Goal: Use online tool/utility: Utilize a website feature to perform a specific function

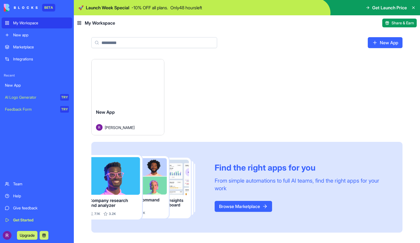
click at [25, 45] on div "Marketplace" at bounding box center [41, 46] width 56 height 5
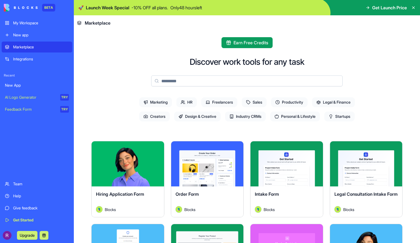
click at [316, 117] on span "Personal & Lifestyle" at bounding box center [295, 117] width 50 height 10
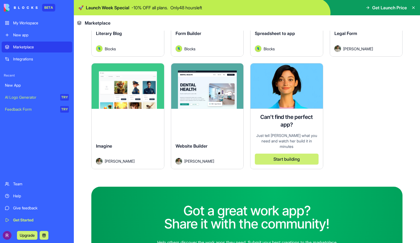
scroll to position [162, 0]
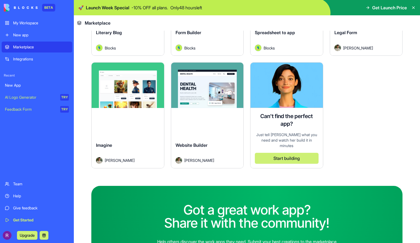
click at [208, 121] on div "Explore Website Builder [PERSON_NAME]" at bounding box center [207, 115] width 73 height 106
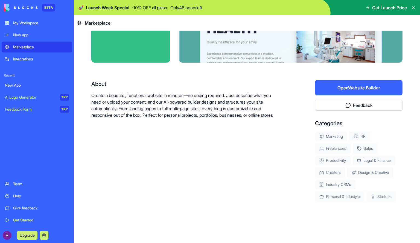
scroll to position [62, 0]
click at [261, 158] on div "About Create a beautiful, functional website in minutes—no coding required. Jus…" at bounding box center [185, 141] width 189 height 122
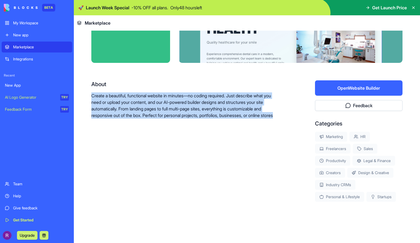
click at [261, 158] on div "About Create a beautiful, functional website in minutes—no coding required. Jus…" at bounding box center [185, 141] width 189 height 122
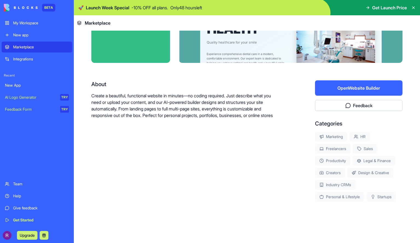
scroll to position [0, 0]
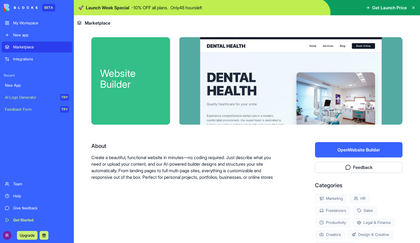
click at [333, 152] on button "Open Website Builder" at bounding box center [359, 149] width 88 height 15
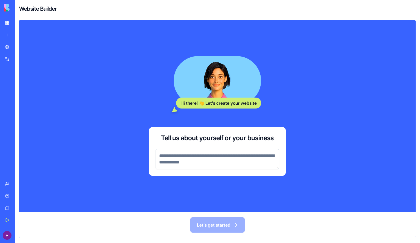
click at [20, 48] on div "Marketplace" at bounding box center [16, 46] width 7 height 5
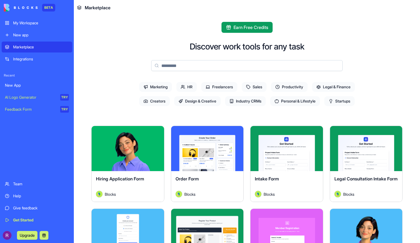
click at [337, 102] on span "Startups" at bounding box center [340, 101] width 30 height 10
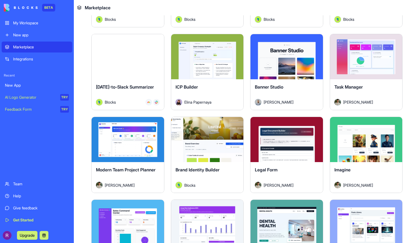
scroll to position [260, 0]
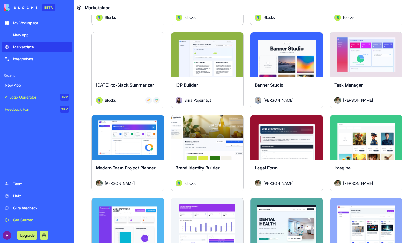
click at [293, 85] on div "Banner Studio" at bounding box center [287, 89] width 64 height 15
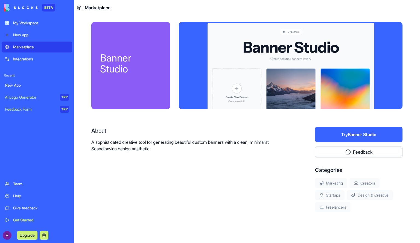
click at [333, 133] on button "Try Banner Studio" at bounding box center [359, 134] width 88 height 15
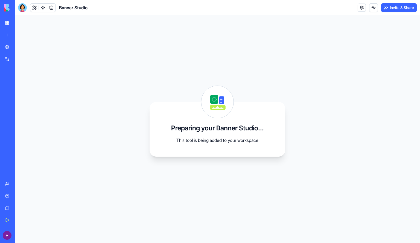
click at [20, 47] on div "Marketplace" at bounding box center [16, 46] width 7 height 5
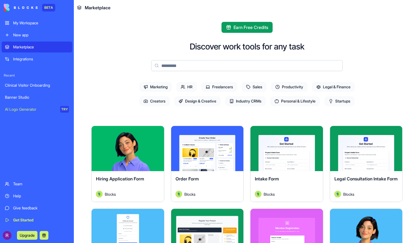
click at [299, 102] on span "Personal & Lifestyle" at bounding box center [295, 101] width 50 height 10
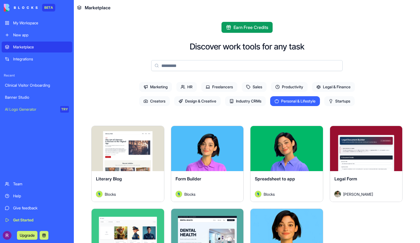
click at [250, 105] on span "Industry CRMs" at bounding box center [245, 101] width 41 height 10
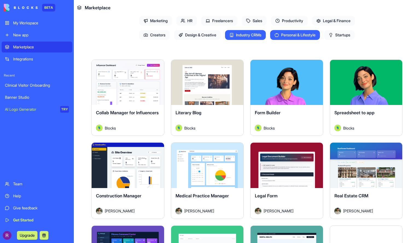
scroll to position [67, 0]
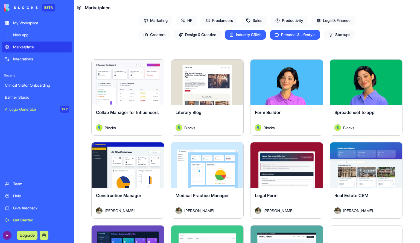
click at [132, 116] on div "Collab Manager for Influencers" at bounding box center [128, 116] width 64 height 15
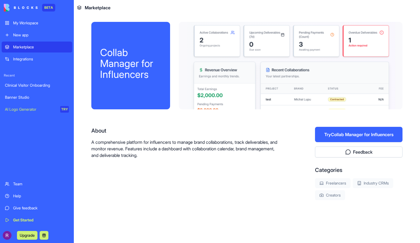
click at [322, 136] on button "Try Collab Manager for Influencers" at bounding box center [359, 134] width 88 height 15
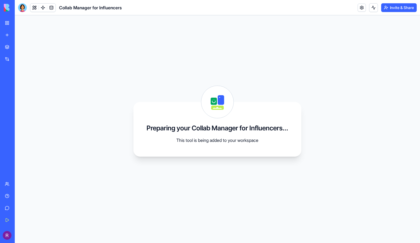
click at [24, 44] on link "Marketplace" at bounding box center [13, 47] width 22 height 11
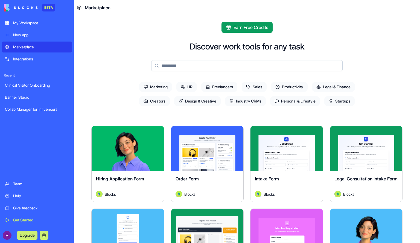
click at [206, 103] on span "Design & Creative" at bounding box center [197, 101] width 47 height 10
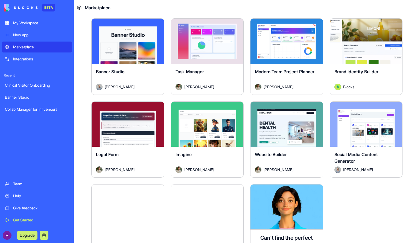
scroll to position [191, 0]
click at [301, 147] on div "Website Builder [PERSON_NAME]" at bounding box center [287, 162] width 73 height 31
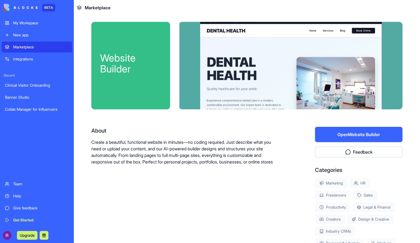
click at [22, 95] on div "Banner Studio" at bounding box center [37, 97] width 64 height 5
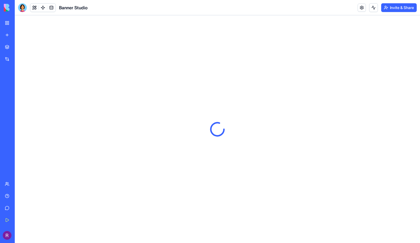
click at [147, 129] on div at bounding box center [218, 129] width 406 height 228
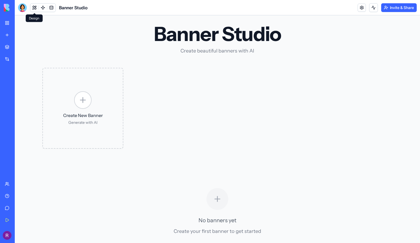
click at [34, 8] on button at bounding box center [34, 8] width 8 height 8
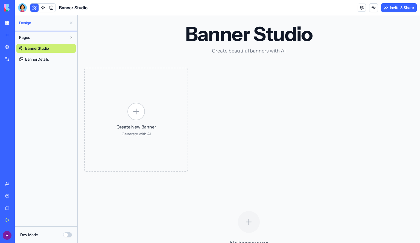
click at [44, 59] on span "BannerDetails" at bounding box center [37, 59] width 24 height 5
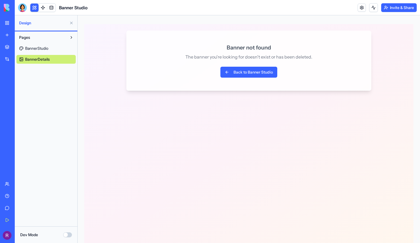
click at [47, 49] on span "BannerStudio" at bounding box center [36, 48] width 23 height 5
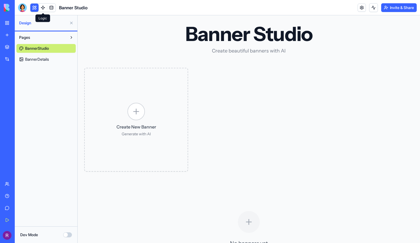
click at [43, 9] on link at bounding box center [43, 8] width 8 height 8
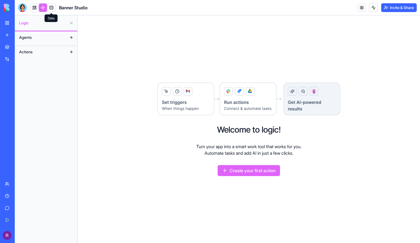
click at [50, 9] on link at bounding box center [51, 8] width 8 height 8
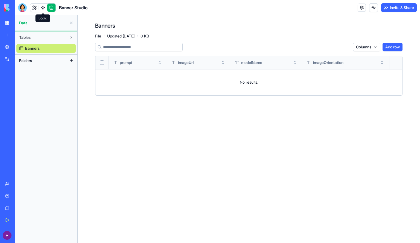
click at [44, 9] on link at bounding box center [43, 8] width 8 height 8
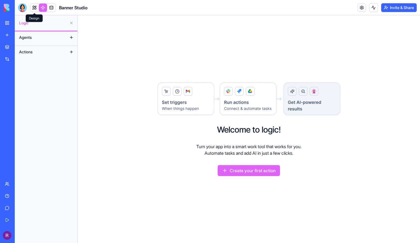
click at [32, 9] on link at bounding box center [34, 8] width 8 height 8
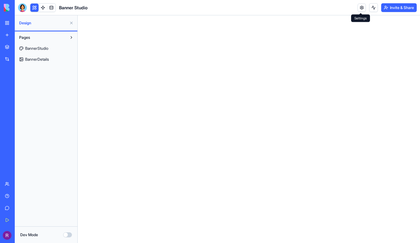
click at [362, 10] on link at bounding box center [362, 8] width 8 height 8
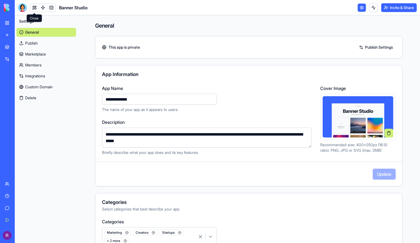
click at [34, 8] on link at bounding box center [34, 8] width 8 height 8
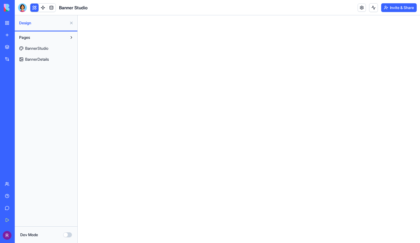
click at [48, 50] on span "BannerStudio" at bounding box center [36, 48] width 23 height 5
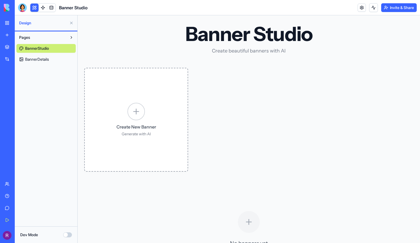
click at [128, 114] on div at bounding box center [137, 112] width 18 height 18
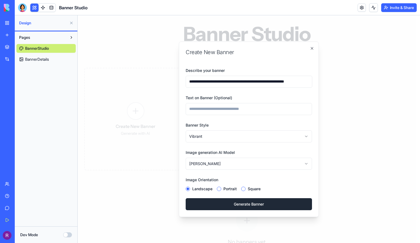
scroll to position [0, 4]
type input "**********"
click at [242, 107] on input "Text on Banner (Optional)" at bounding box center [249, 109] width 126 height 12
type input "**********"
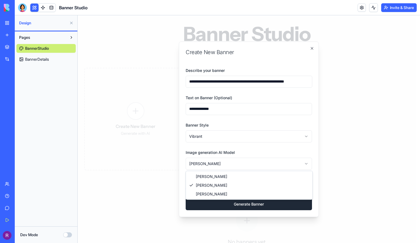
click at [261, 166] on body "**********" at bounding box center [247, 153] width 339 height 277
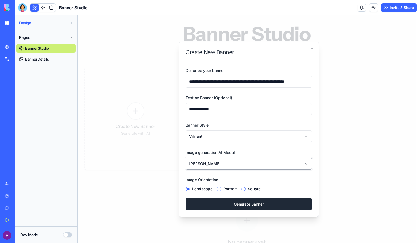
click at [261, 166] on body "**********" at bounding box center [247, 153] width 339 height 277
click at [258, 204] on button "Generate Banner" at bounding box center [249, 204] width 126 height 12
